Goal: Transaction & Acquisition: Purchase product/service

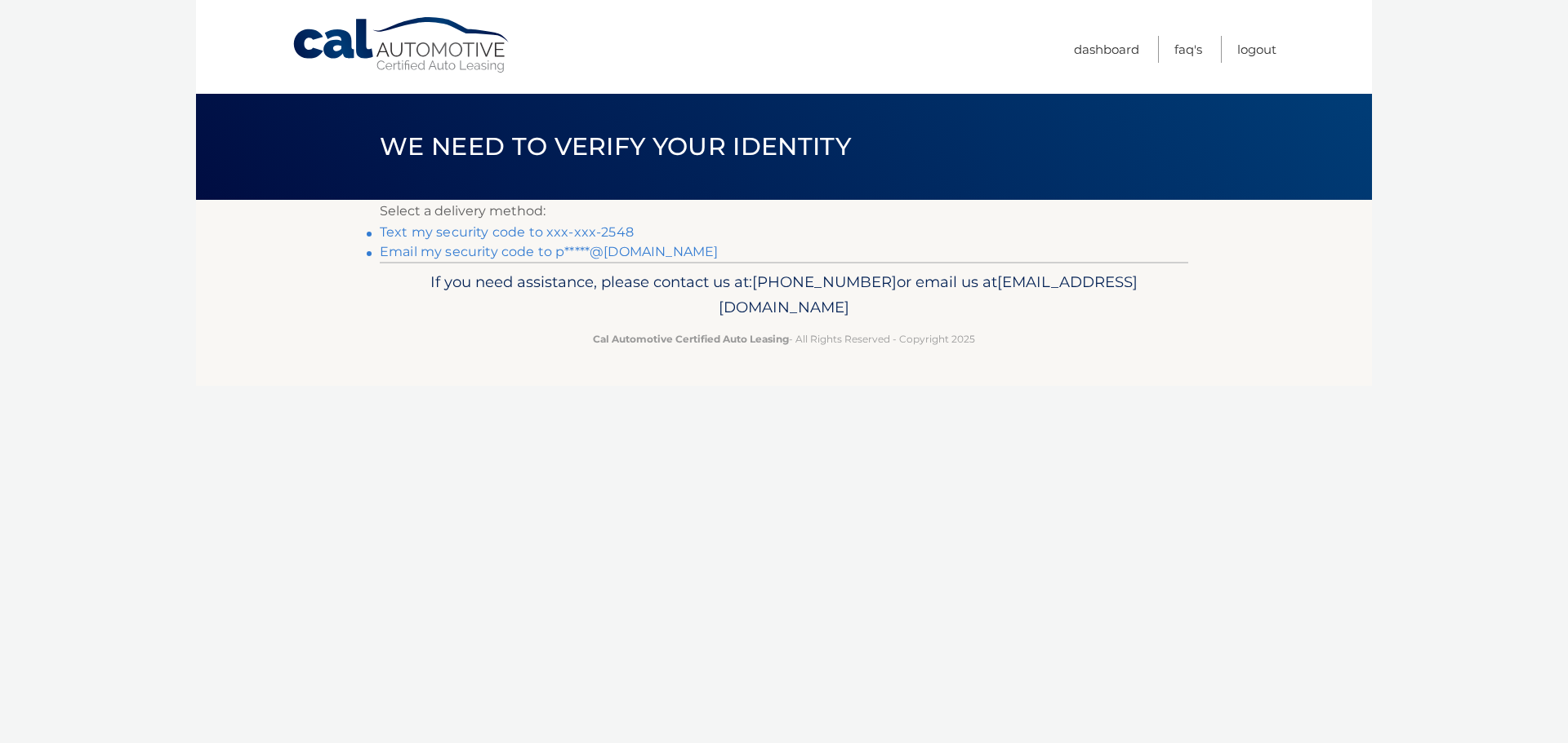
click at [607, 232] on link "Text my security code to xxx-xxx-2548" at bounding box center [507, 232] width 254 height 16
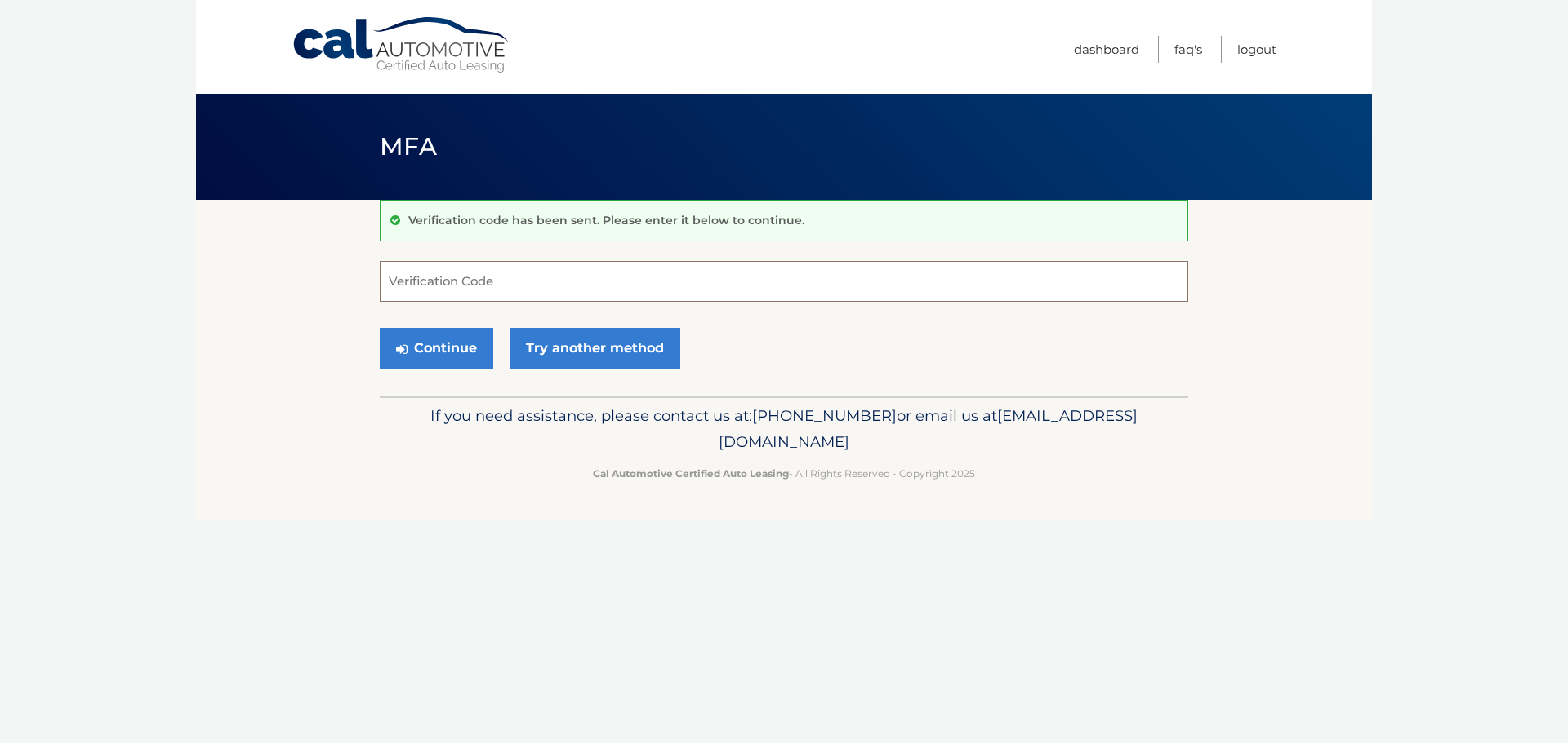
click at [580, 272] on input "Verification Code" at bounding box center [784, 281] width 808 height 41
type input "877634"
click at [433, 348] on button "Continue" at bounding box center [436, 349] width 114 height 41
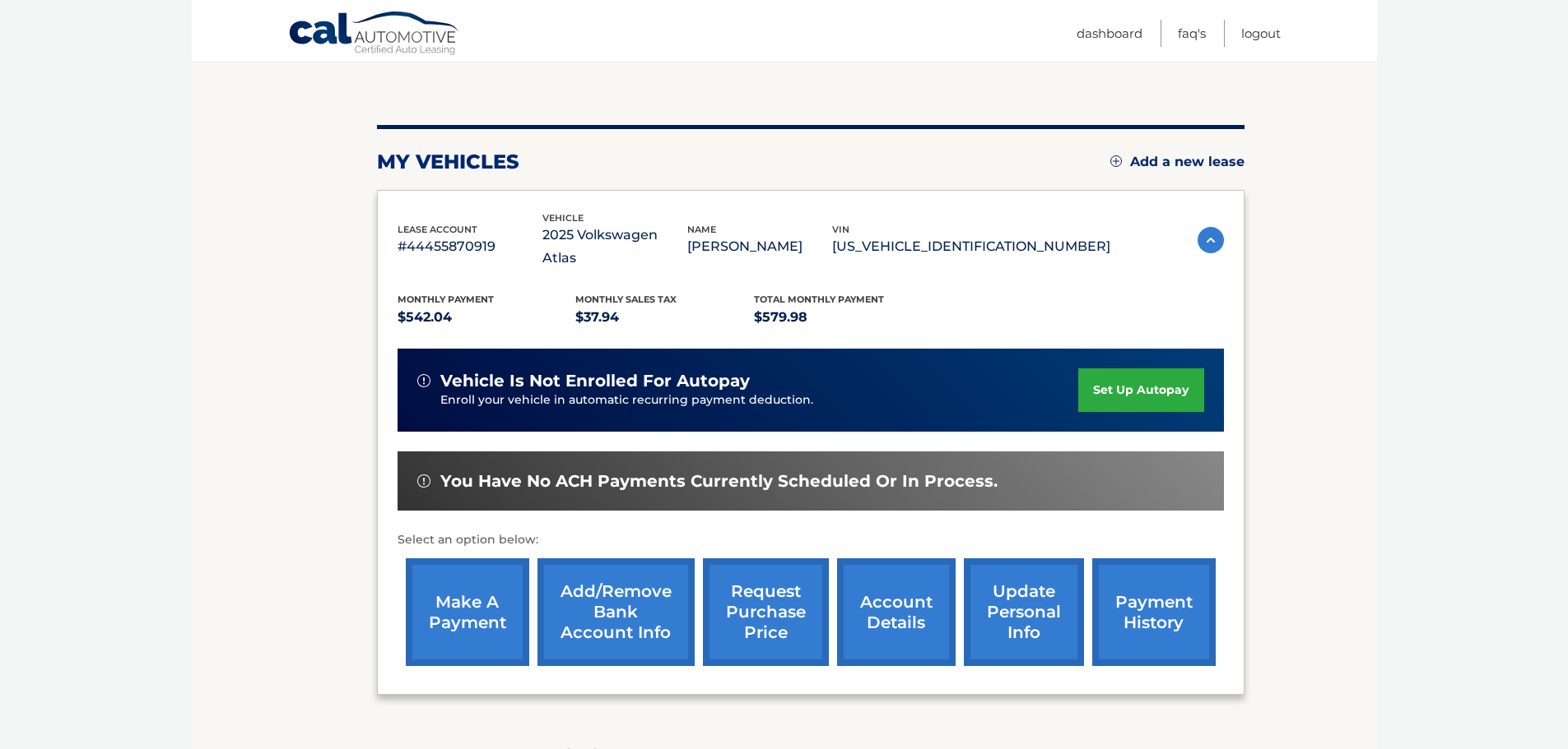
scroll to position [164, 0]
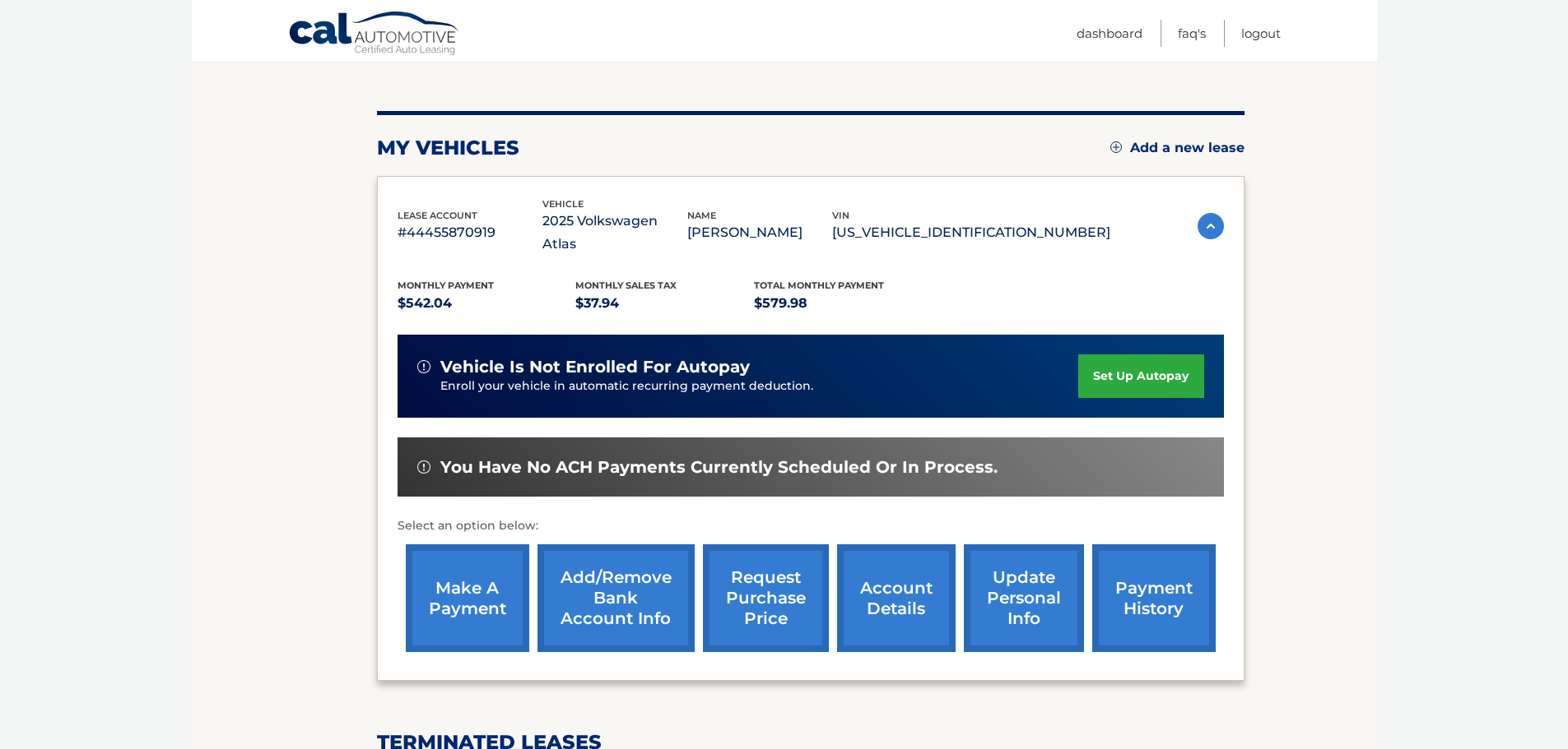
click at [469, 576] on link "make a payment" at bounding box center [468, 598] width 124 height 108
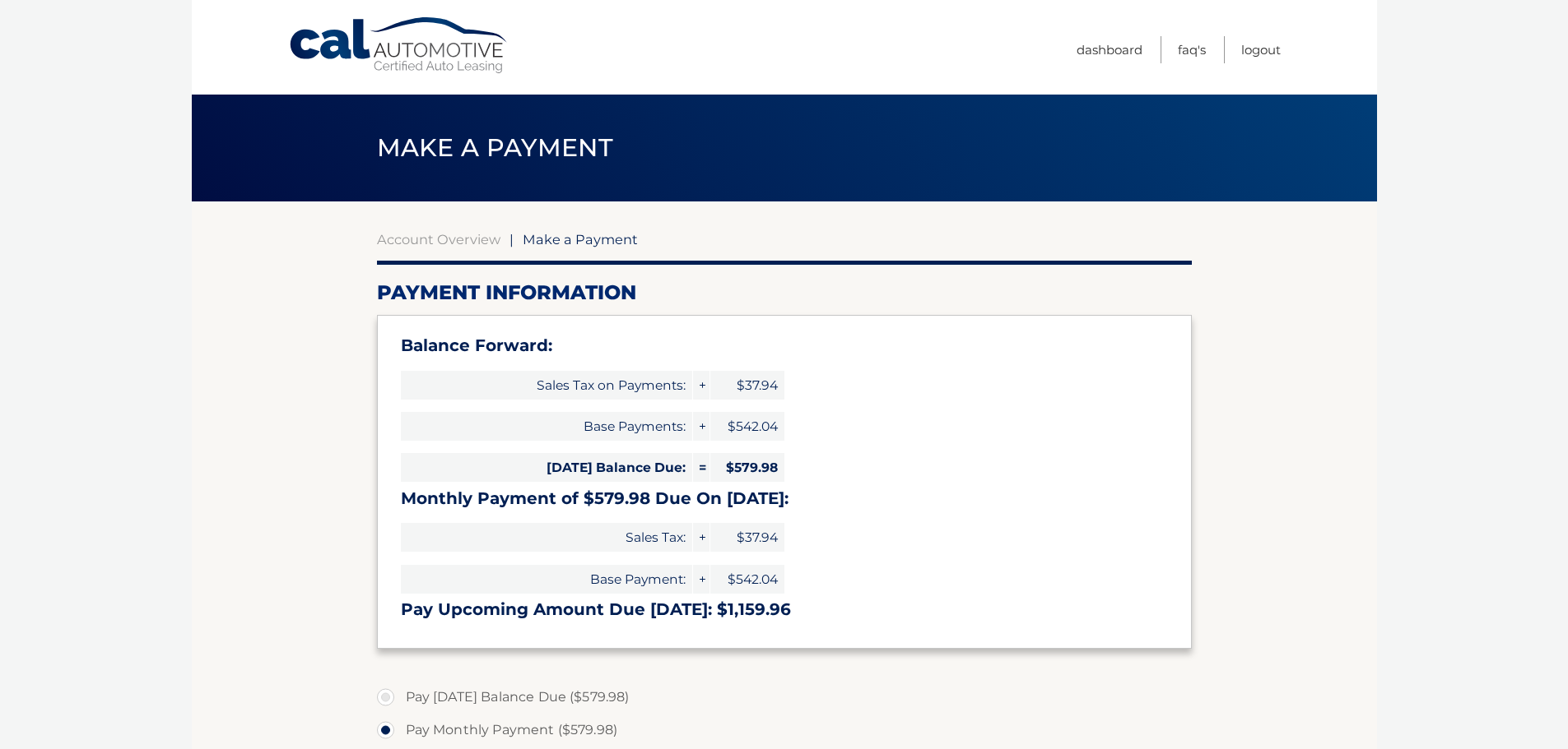
select select "OTc5YWRjNmMtMjRmYS00ZGYyLWEzZjgtODA0OTQ0NzAzNDk1"
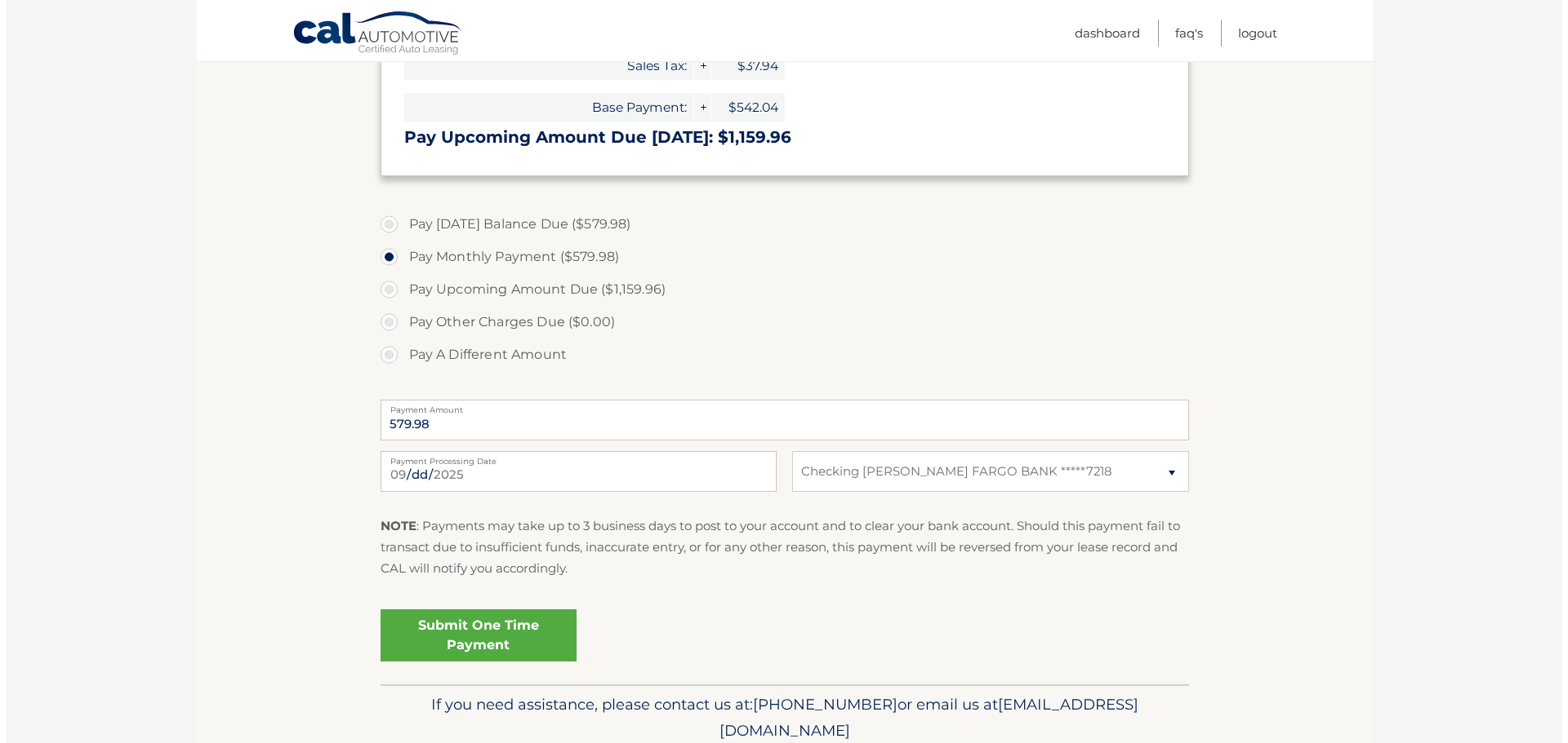
scroll to position [533, 0]
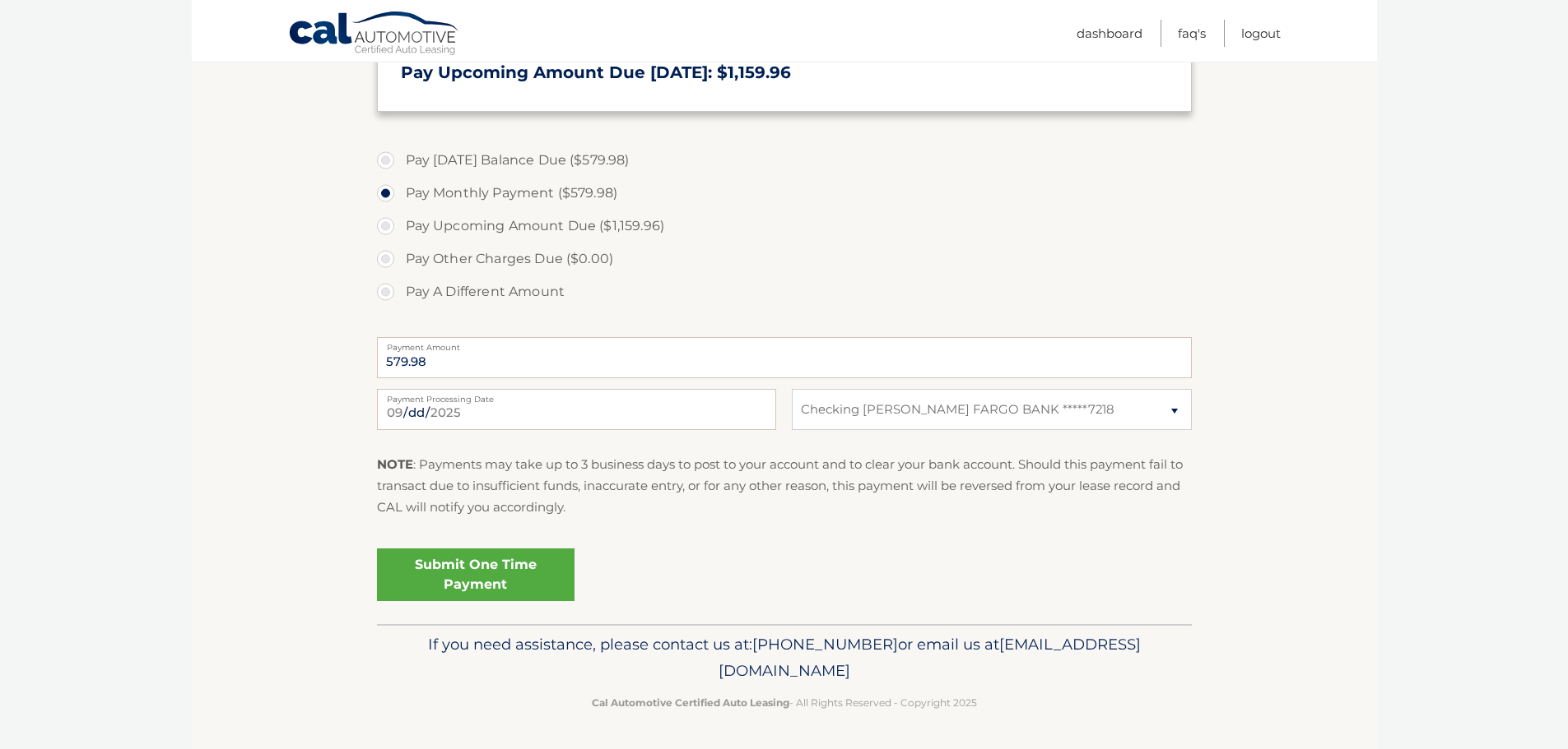
click at [550, 583] on link "Submit One Time Payment" at bounding box center [475, 575] width 197 height 53
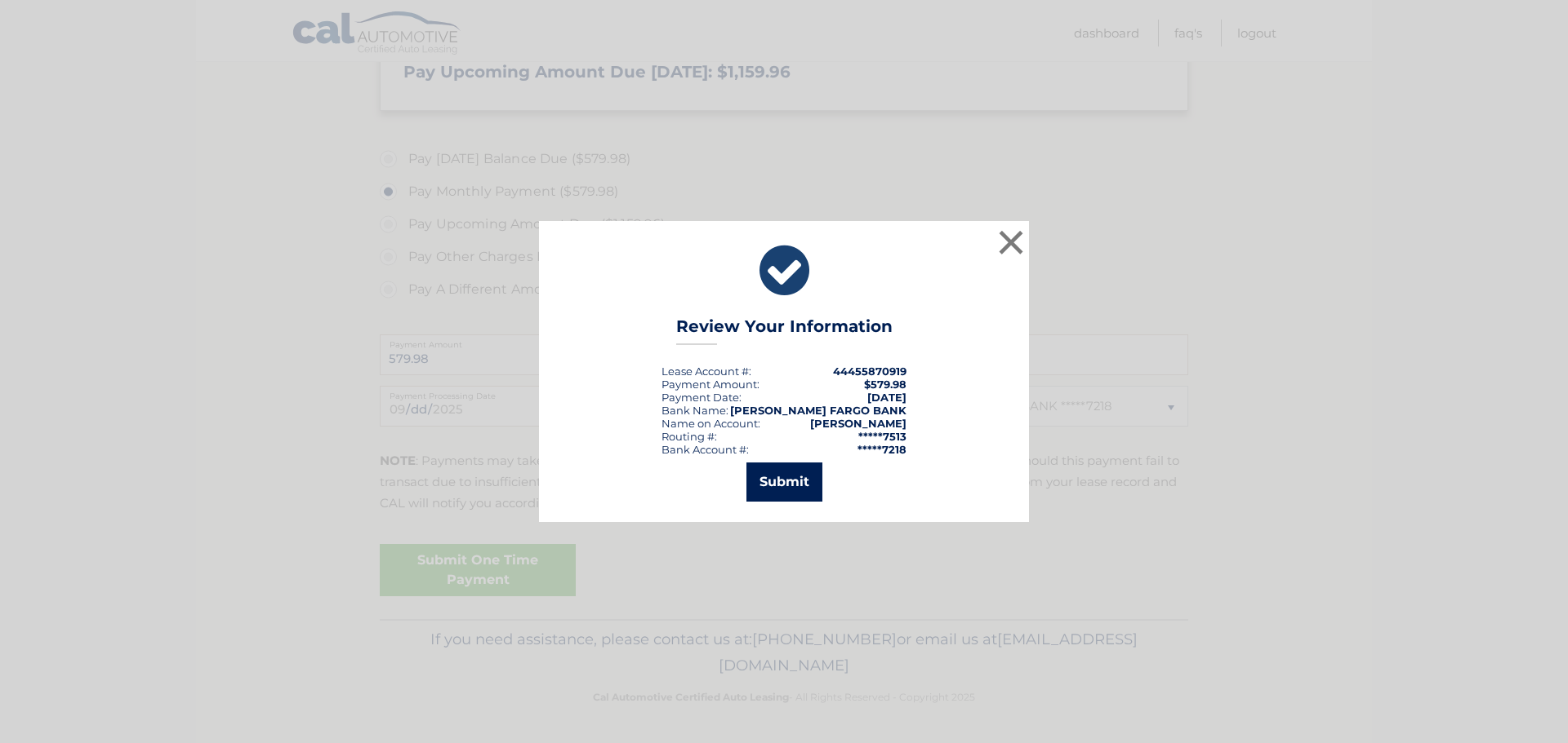
click at [782, 488] on button "Submit" at bounding box center [784, 482] width 76 height 39
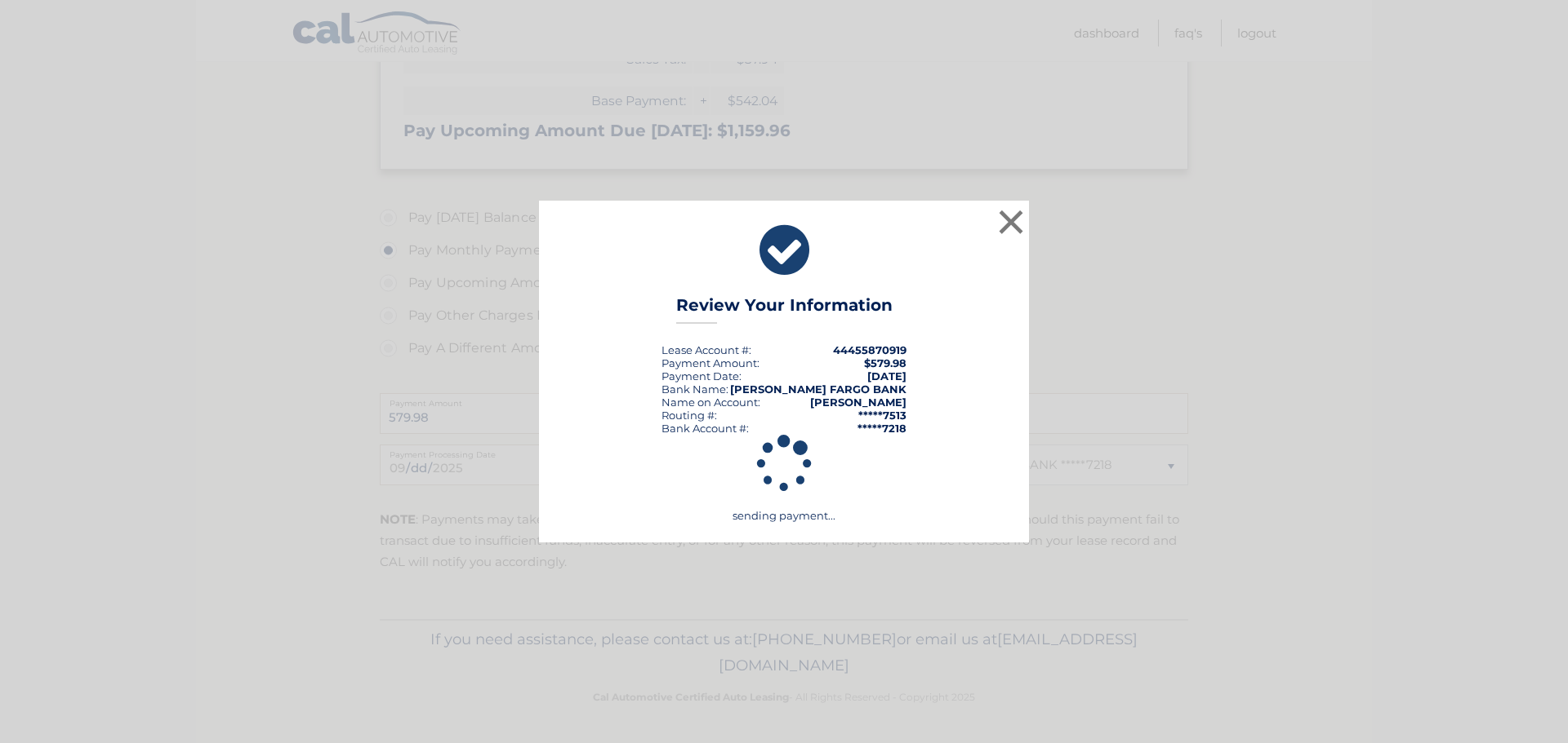
scroll to position [474, 0]
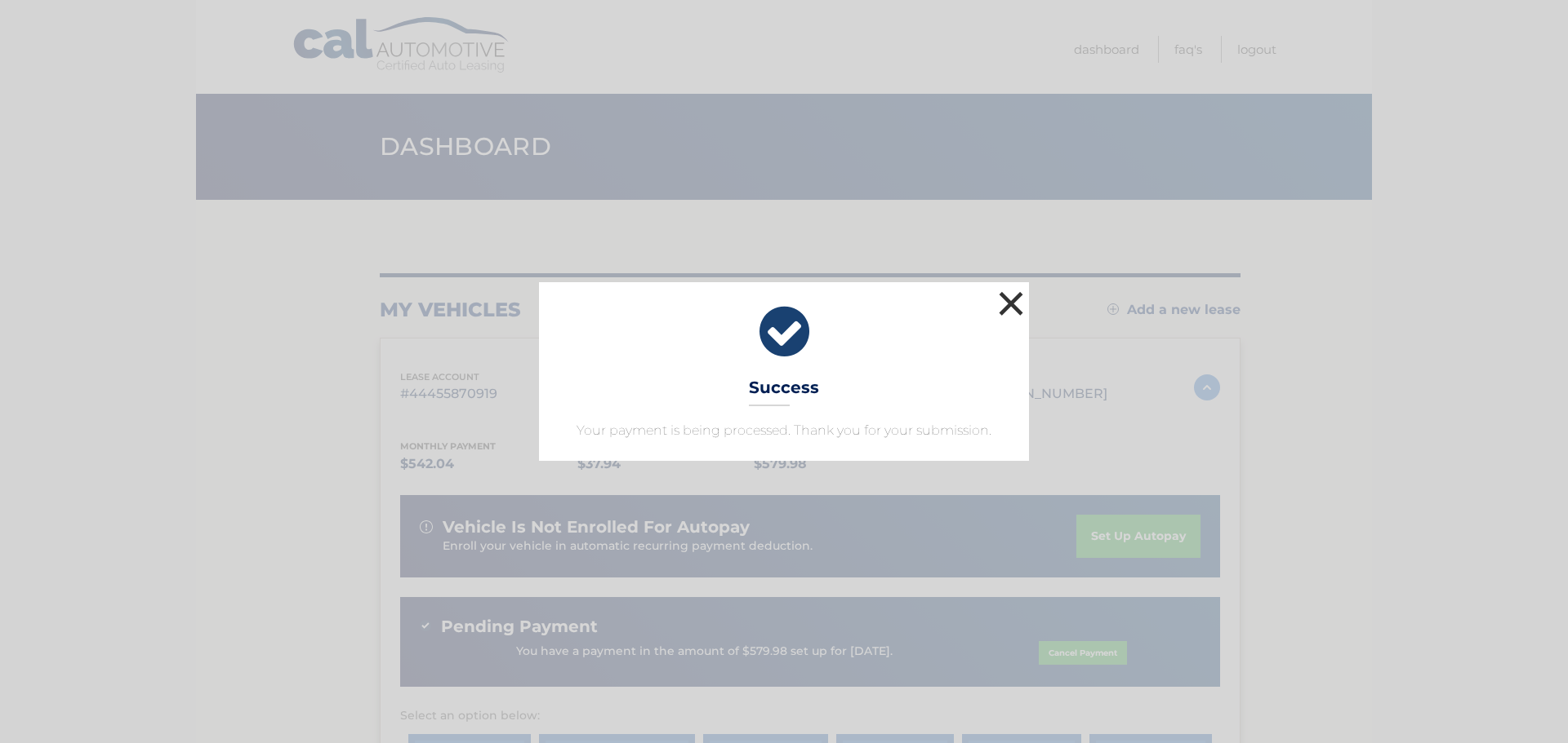
click at [1026, 303] on button "×" at bounding box center [1011, 304] width 33 height 33
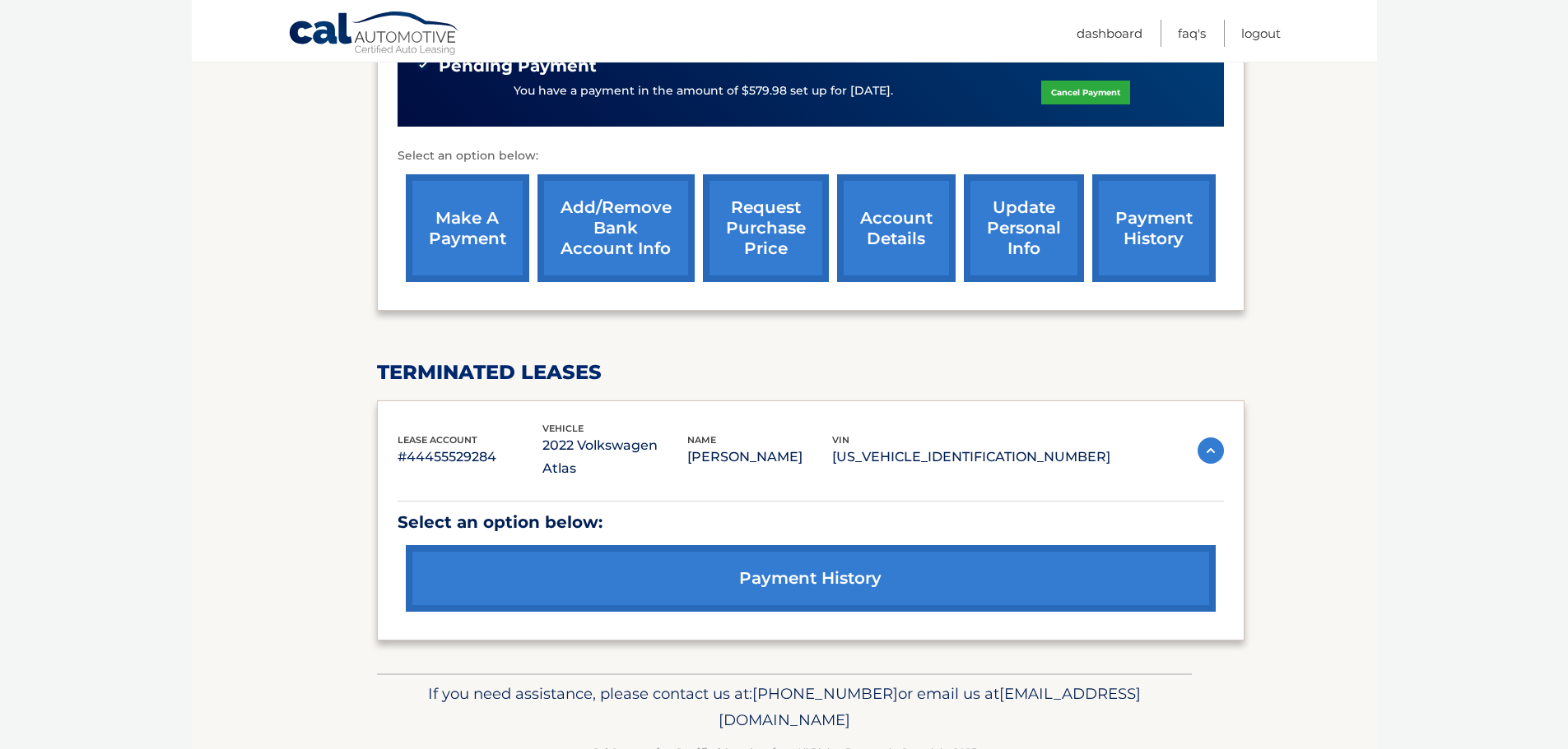
scroll to position [569, 0]
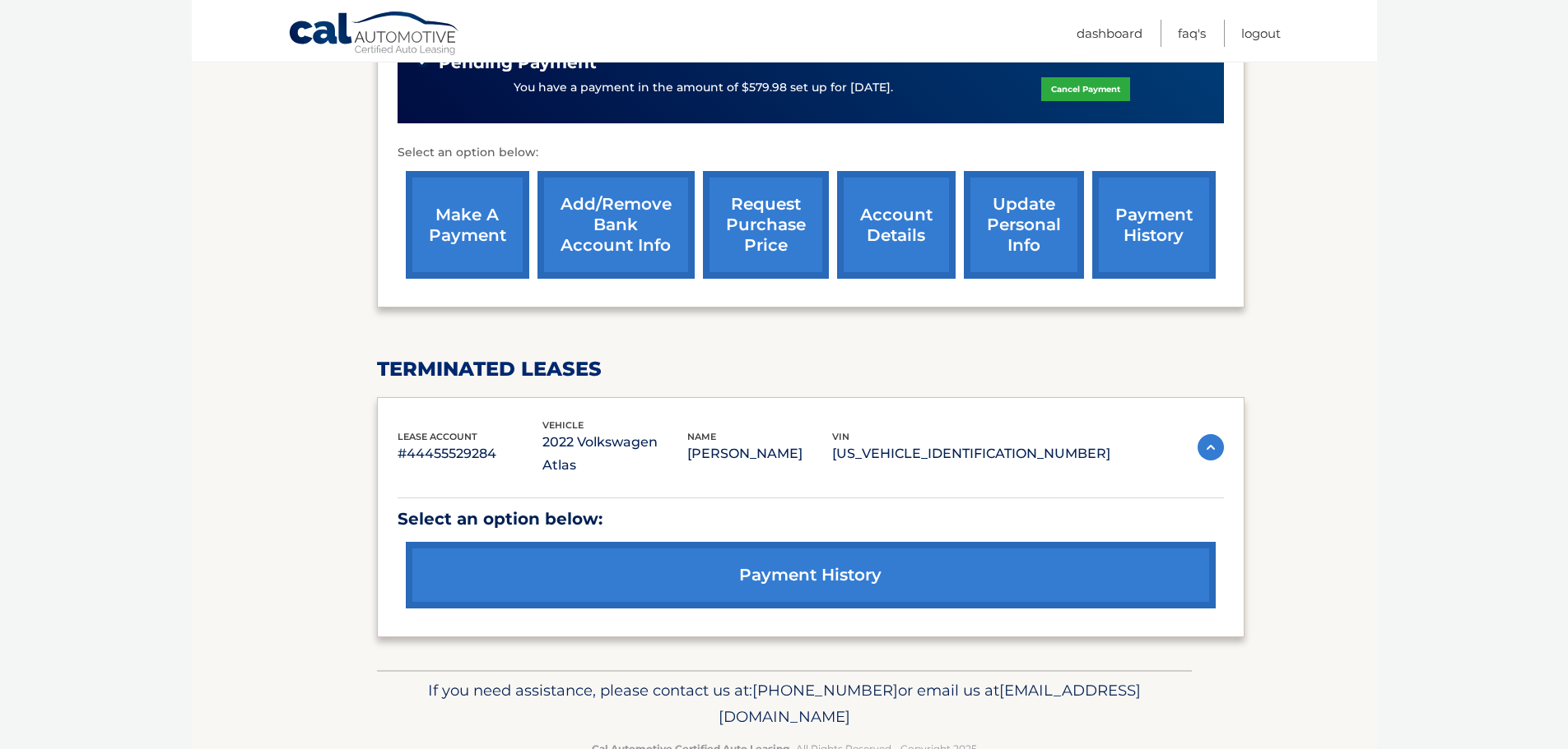
click at [956, 542] on link "payment history" at bounding box center [810, 575] width 810 height 67
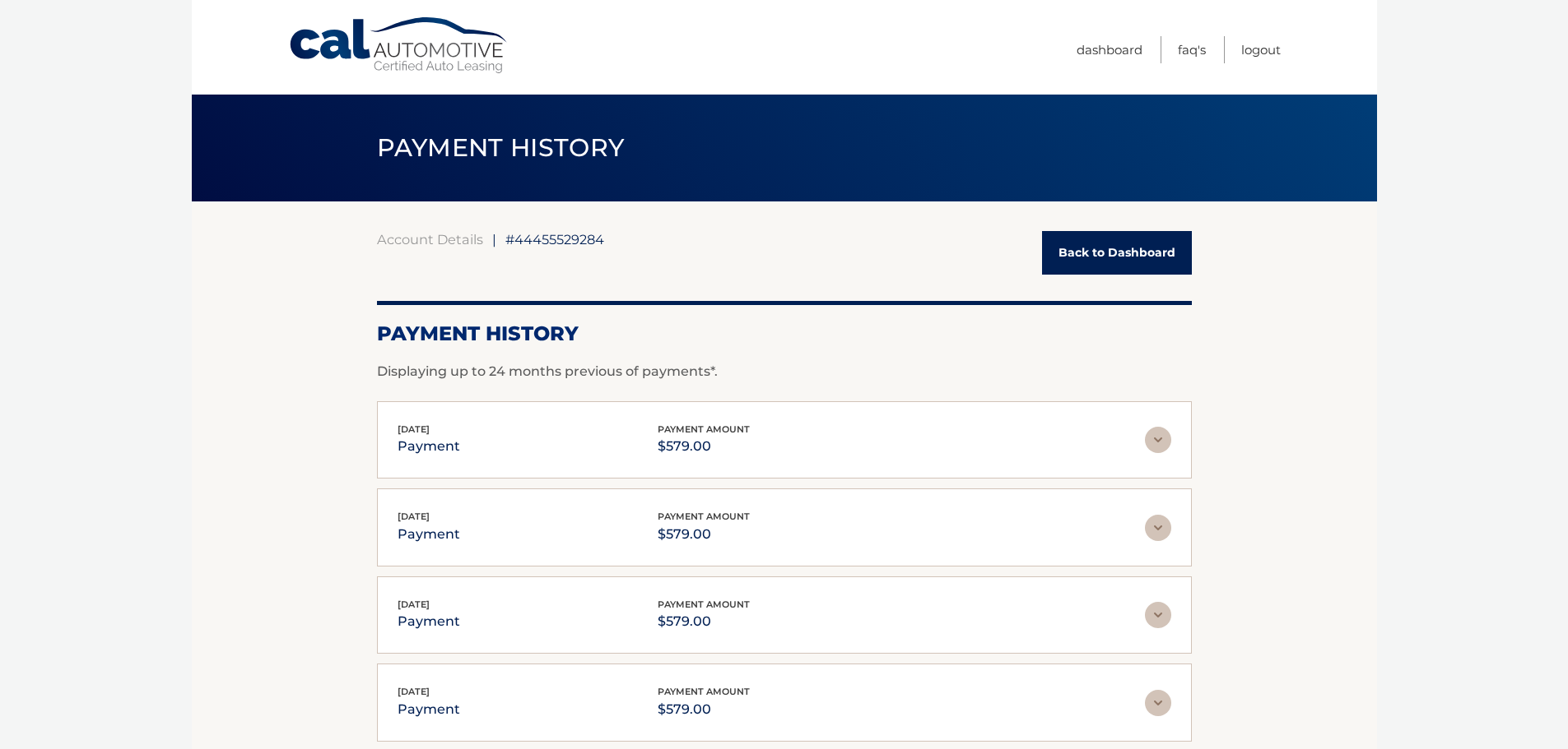
click at [1079, 249] on link "Back to Dashboard" at bounding box center [1116, 252] width 149 height 44
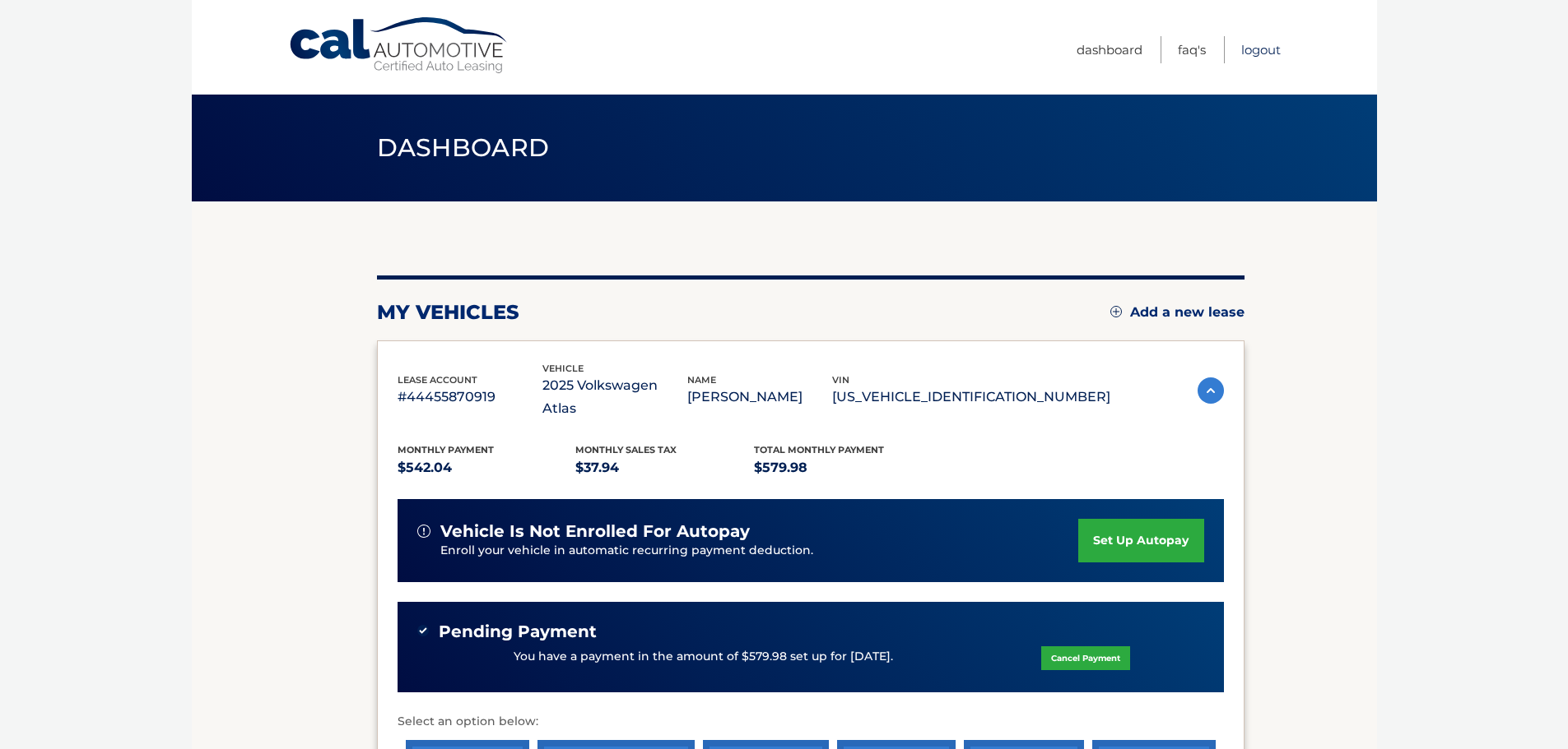
click at [1254, 47] on link "Logout" at bounding box center [1261, 49] width 40 height 27
